Goal: Transaction & Acquisition: Subscribe to service/newsletter

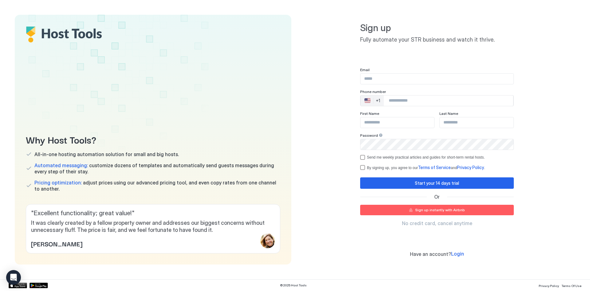
click at [464, 209] on div "Sign up instantly with Airbnb" at bounding box center [440, 210] width 50 height 6
click at [473, 209] on button "Sign up instantly with Airbnb" at bounding box center [437, 210] width 154 height 10
click at [447, 205] on button "Sign up instantly with Airbnb" at bounding box center [437, 210] width 154 height 10
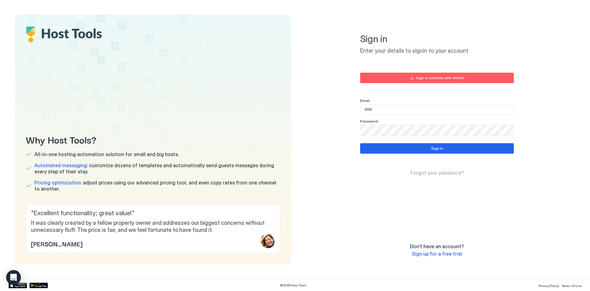
click at [442, 80] on div "Sign in instantly with Airbnb" at bounding box center [440, 78] width 48 height 6
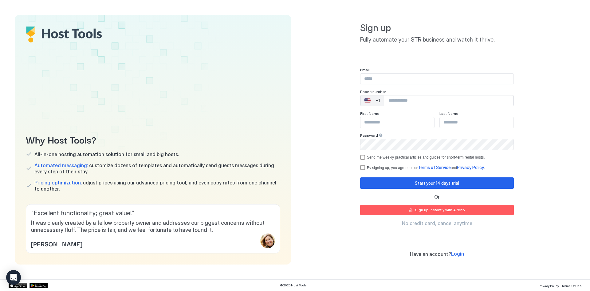
click at [434, 213] on button "Sign up instantly with Airbnb" at bounding box center [437, 210] width 154 height 10
click at [420, 108] on div "Email Phone number 🇺🇸 +1 First Name Last Name Password Send me weekly practical…" at bounding box center [437, 118] width 154 height 103
click at [424, 100] on input "Phone Number input" at bounding box center [448, 100] width 129 height 11
click at [446, 209] on div "Sign up instantly with Airbnb" at bounding box center [440, 210] width 50 height 6
click at [429, 212] on div "Sign up instantly with Airbnb" at bounding box center [440, 210] width 50 height 6
